Goal: Task Accomplishment & Management: Manage account settings

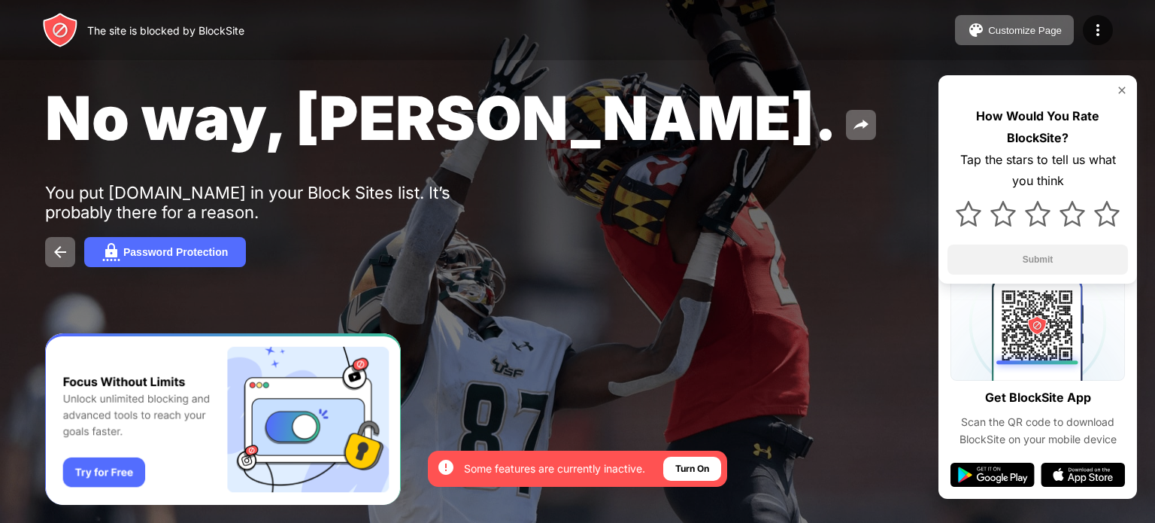
click at [1121, 89] on img at bounding box center [1122, 90] width 12 height 12
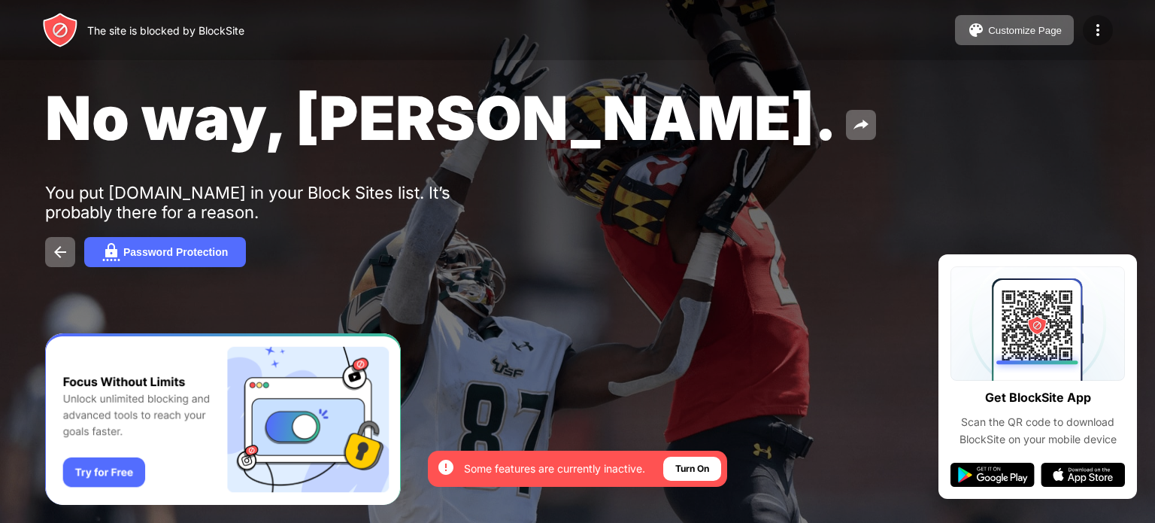
click at [1098, 27] on img at bounding box center [1098, 30] width 18 height 18
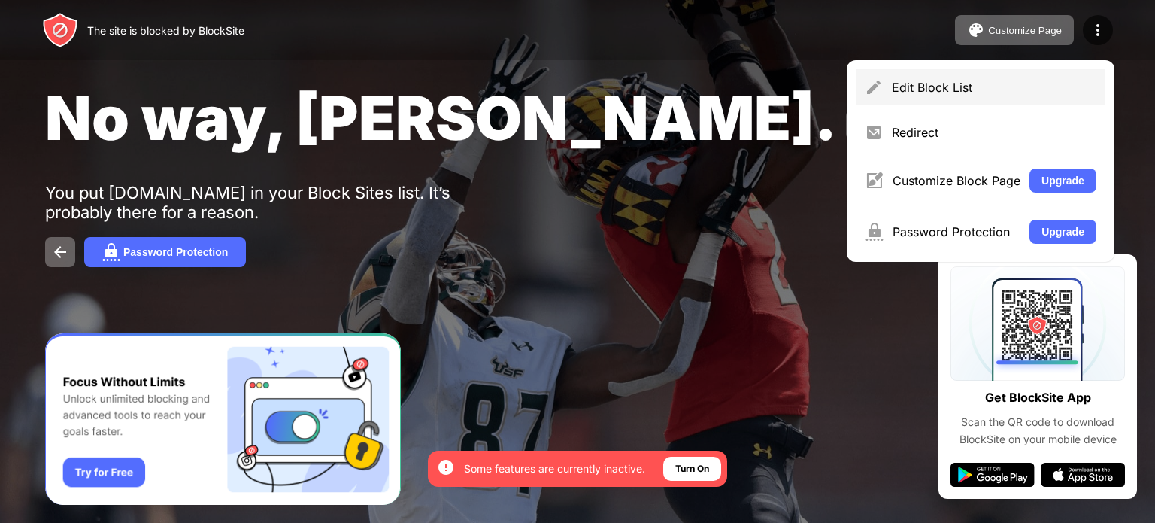
click at [968, 72] on div "Edit Block List" at bounding box center [981, 87] width 250 height 36
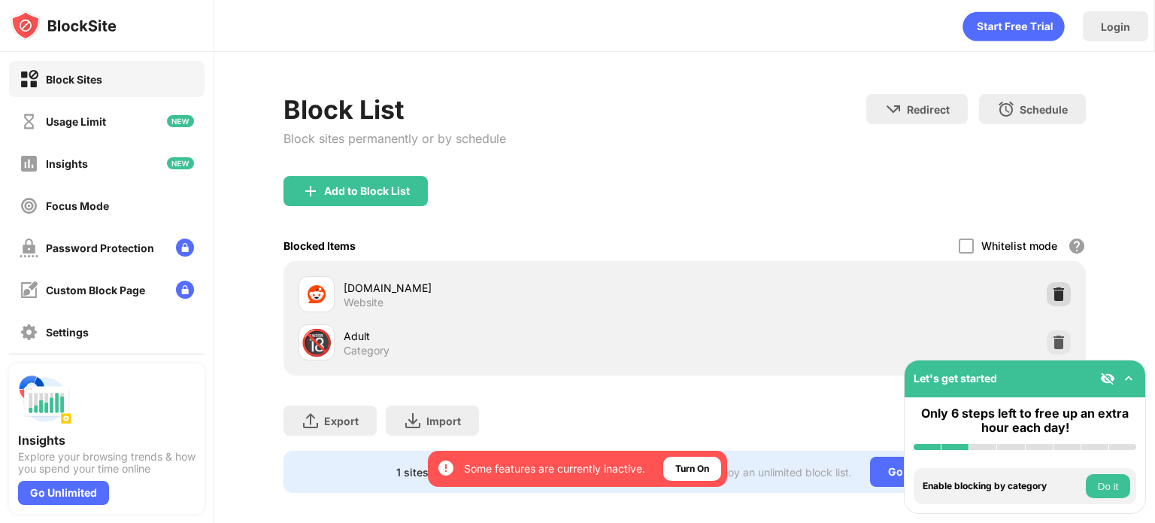
click at [1051, 292] on img at bounding box center [1058, 293] width 15 height 15
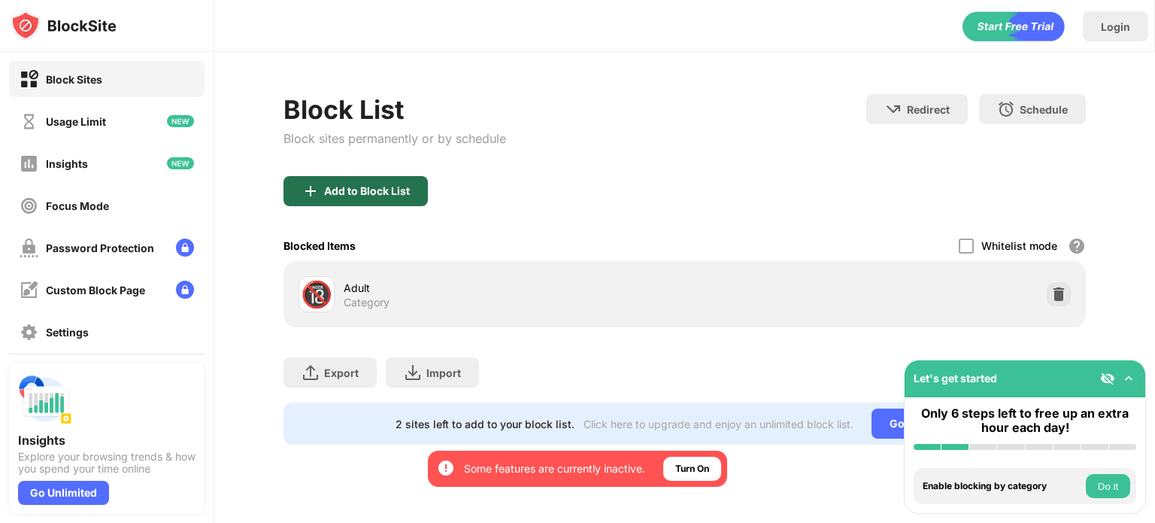
click at [368, 198] on div "Add to Block List" at bounding box center [355, 191] width 144 height 30
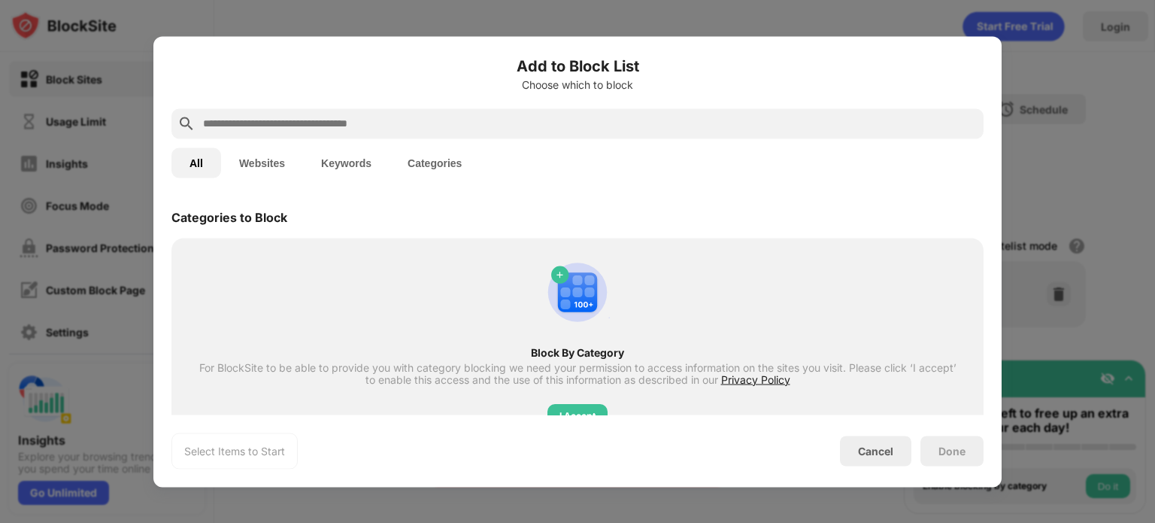
click at [279, 166] on button "Websites" at bounding box center [262, 162] width 82 height 30
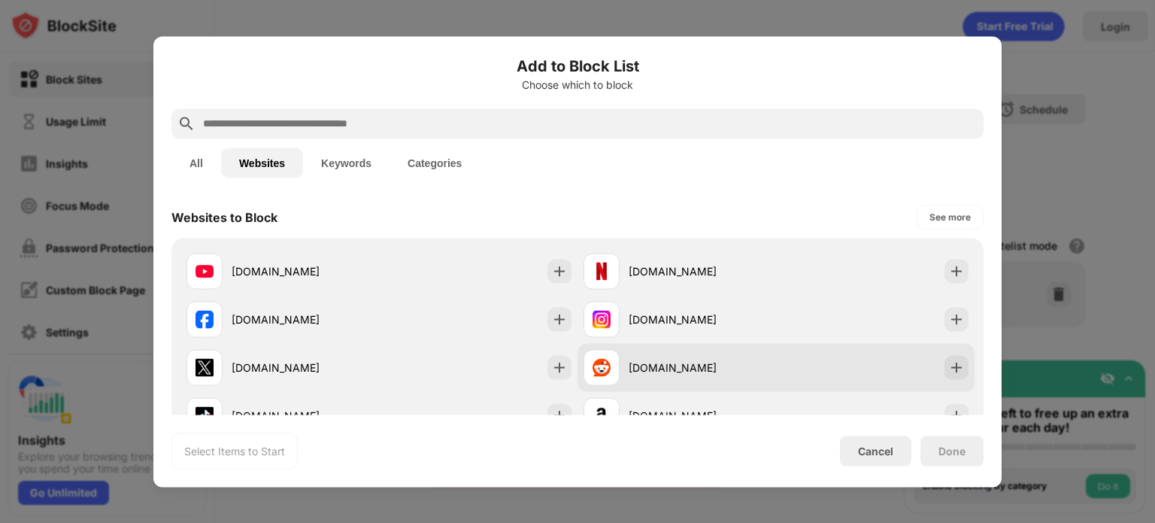
click at [949, 361] on img at bounding box center [956, 366] width 15 height 15
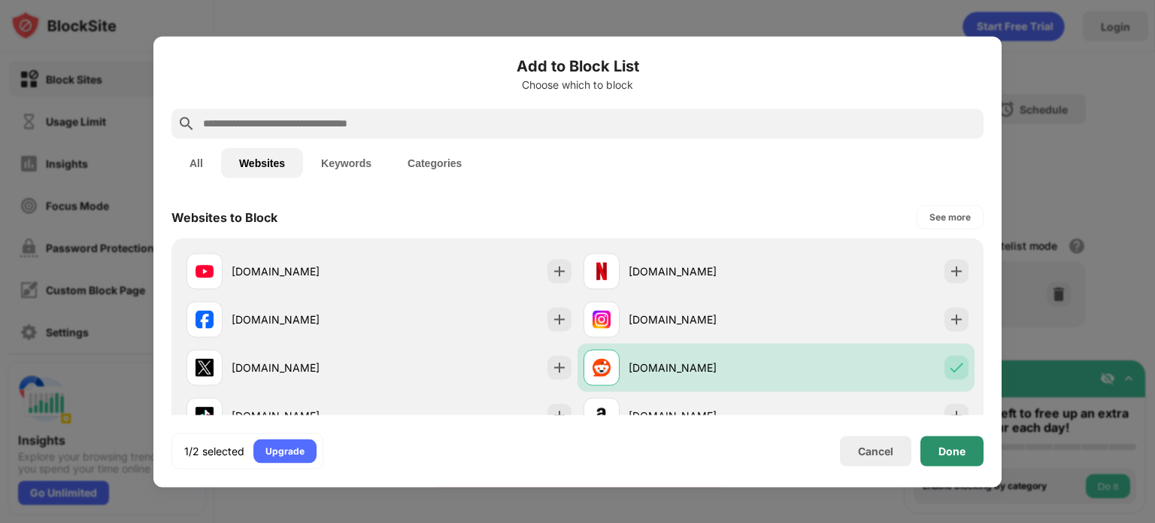
click at [935, 453] on div "Done" at bounding box center [951, 450] width 63 height 30
